Goal: Information Seeking & Learning: Learn about a topic

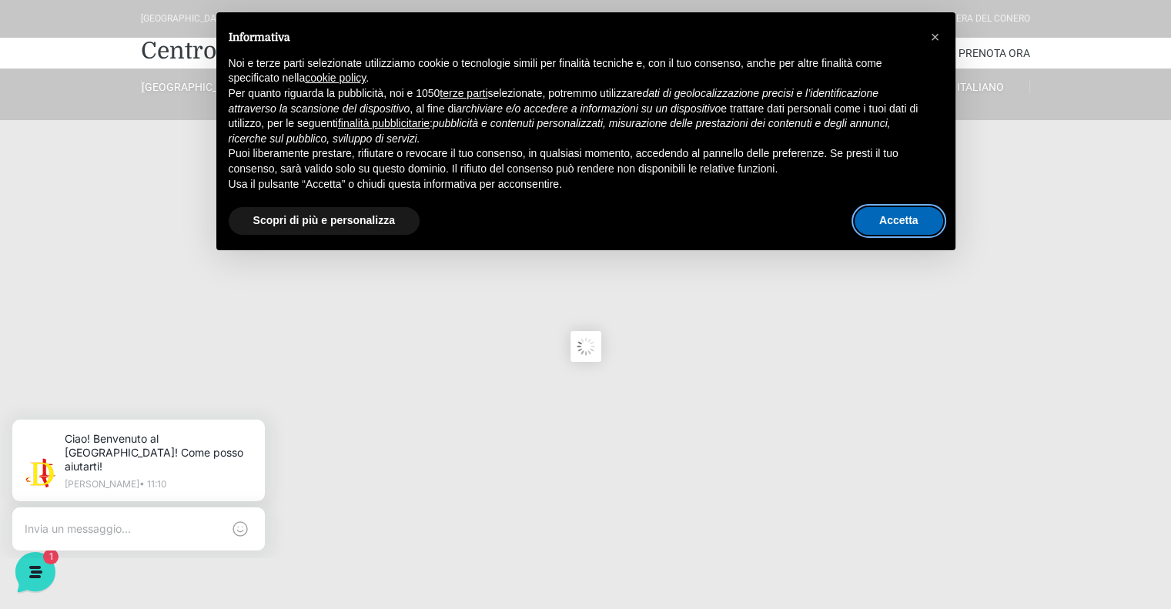
click at [899, 218] on button "Accetta" at bounding box center [898, 221] width 88 height 28
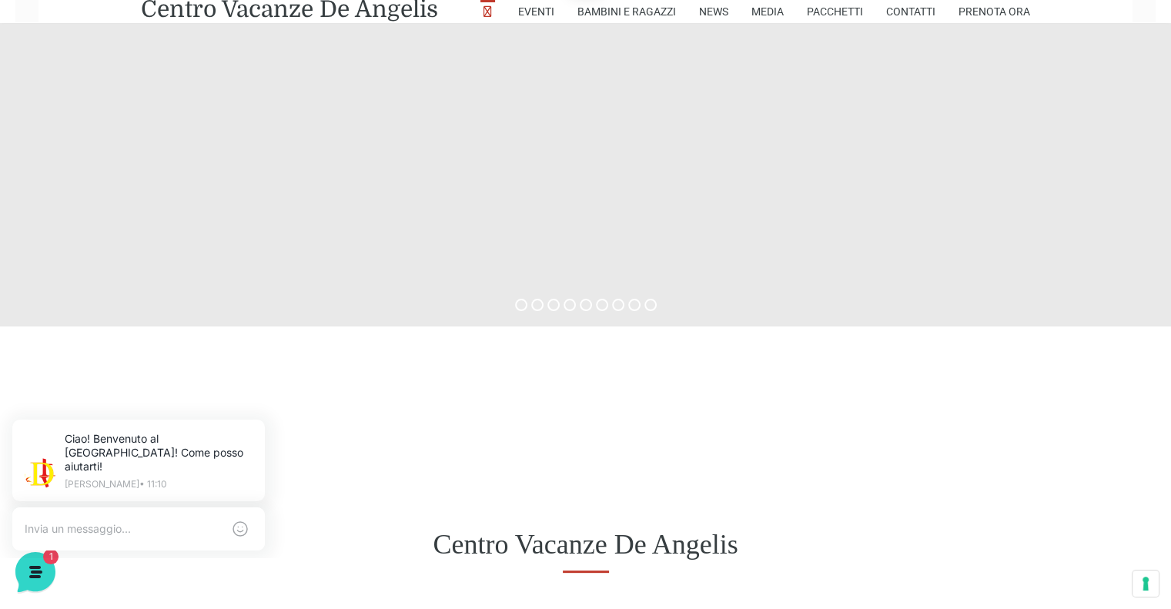
scroll to position [566, 0]
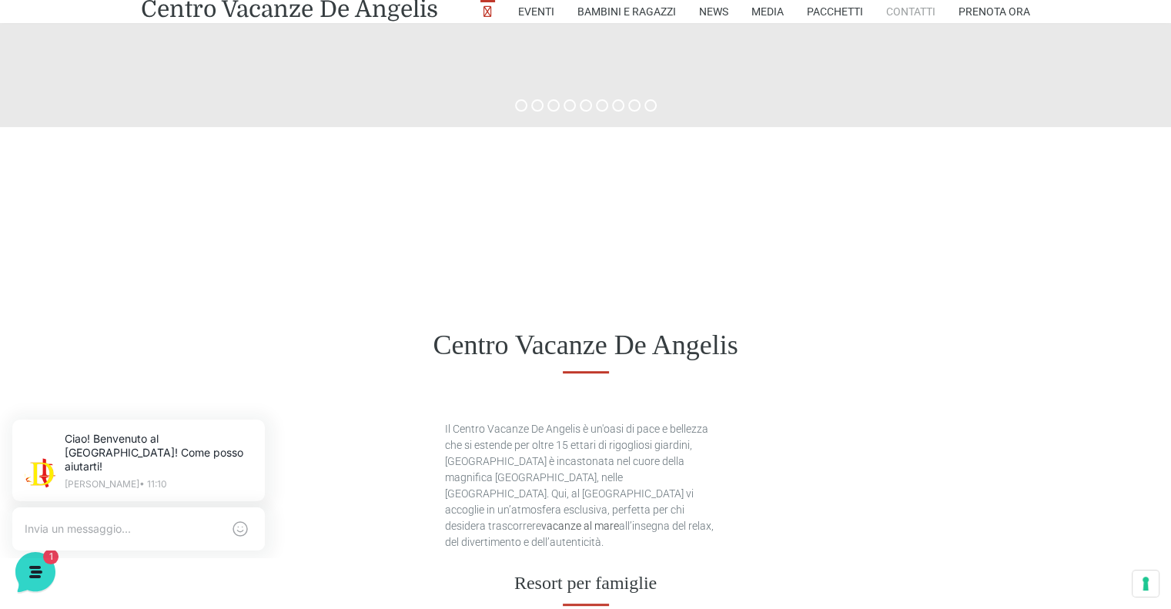
click at [910, 12] on link "Contatti" at bounding box center [910, 11] width 49 height 23
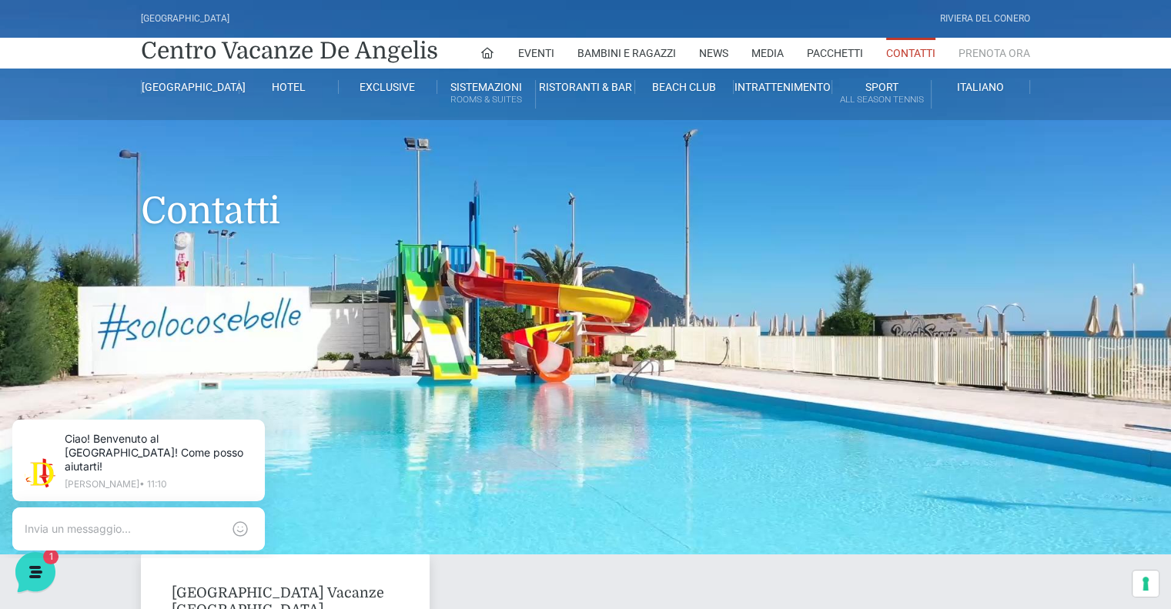
click at [983, 57] on link "Prenota Ora" at bounding box center [994, 53] width 72 height 31
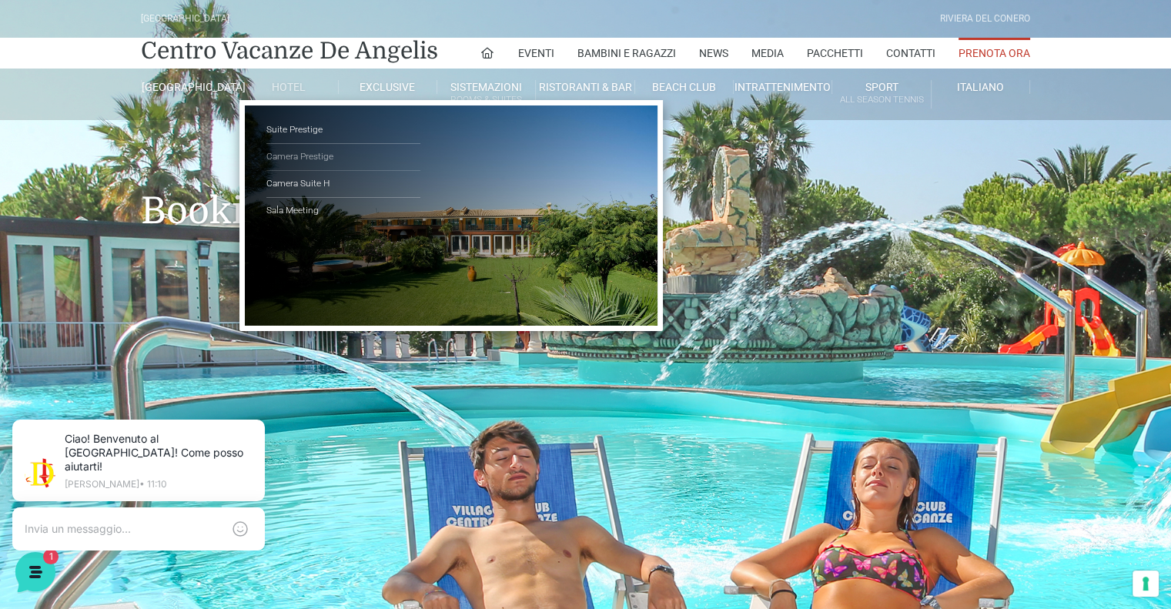
click at [303, 157] on link "Camera Prestige" at bounding box center [343, 157] width 154 height 27
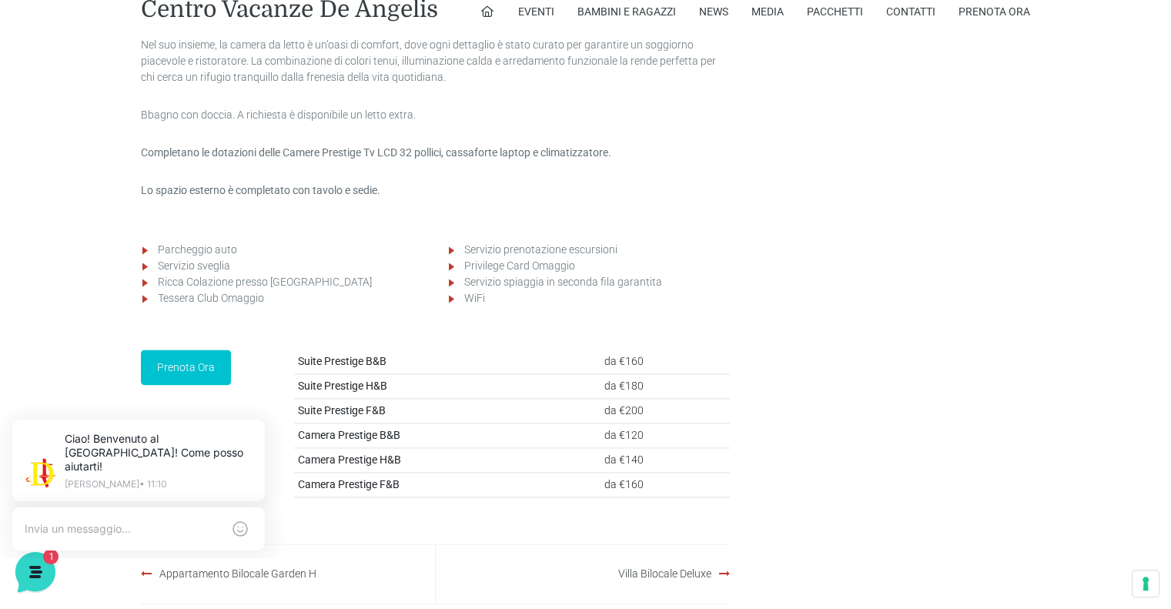
click at [158, 290] on li "Ricca Colazione presso Baia degli Angeli" at bounding box center [291, 282] width 266 height 16
click at [215, 306] on li "Tessera Club Omaggio" at bounding box center [291, 298] width 266 height 16
click at [465, 258] on li "Servizio prenotazione escursioni" at bounding box center [597, 250] width 266 height 16
click at [449, 199] on p "Lo spazio esterno è completato con tavolo e sedie." at bounding box center [435, 190] width 589 height 16
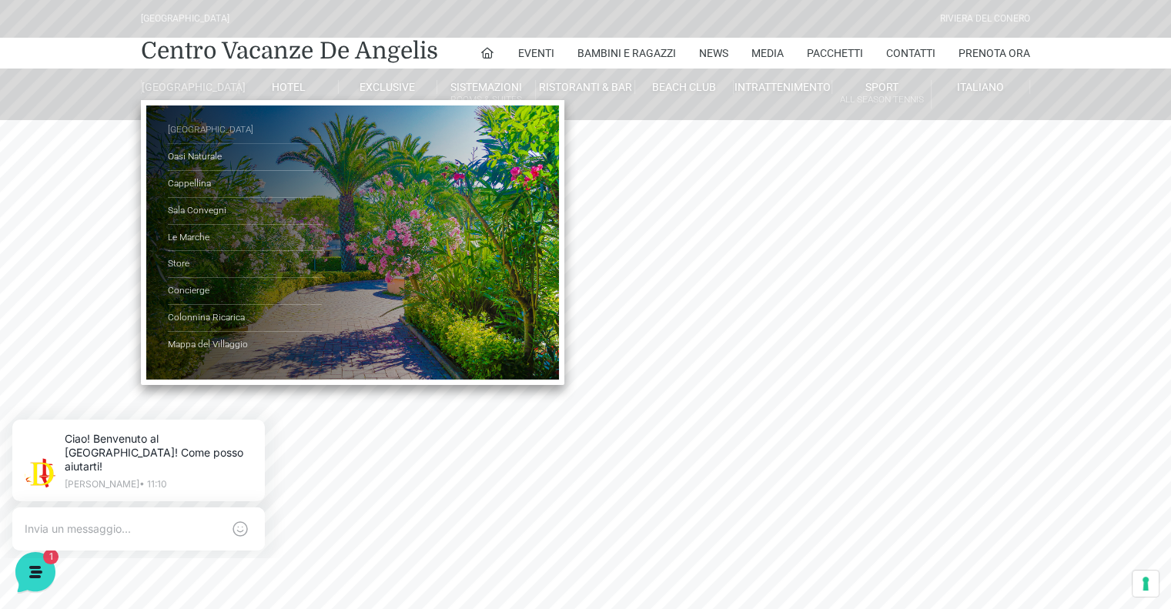
click at [191, 144] on link "[GEOGRAPHIC_DATA]" at bounding box center [245, 130] width 154 height 27
click at [195, 136] on link "[GEOGRAPHIC_DATA]" at bounding box center [245, 130] width 154 height 27
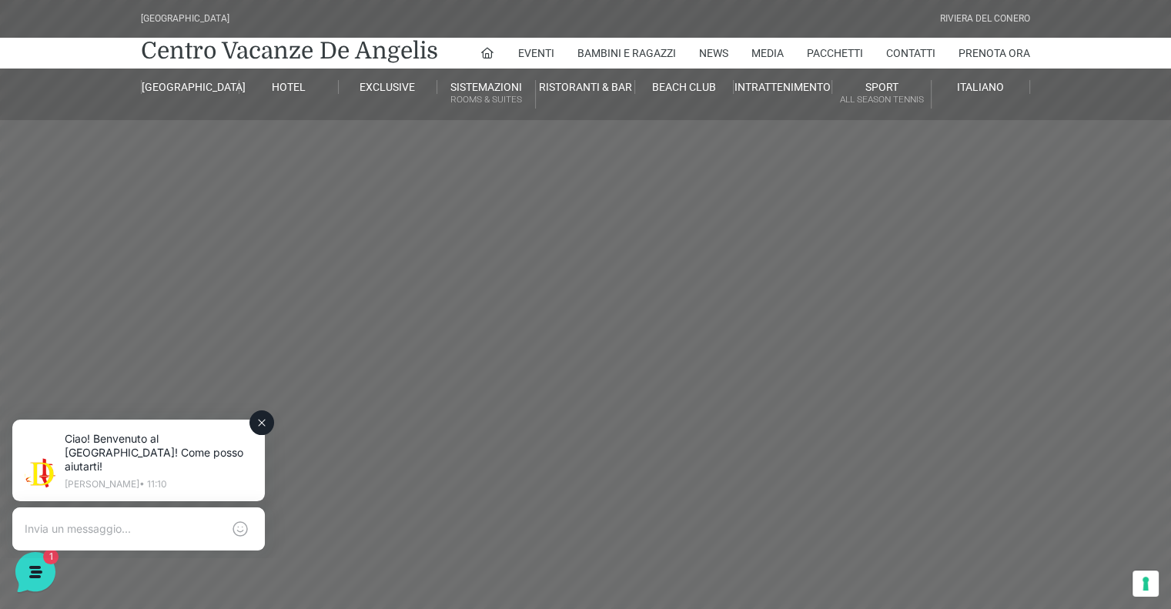
click at [258, 421] on icon at bounding box center [261, 422] width 12 height 12
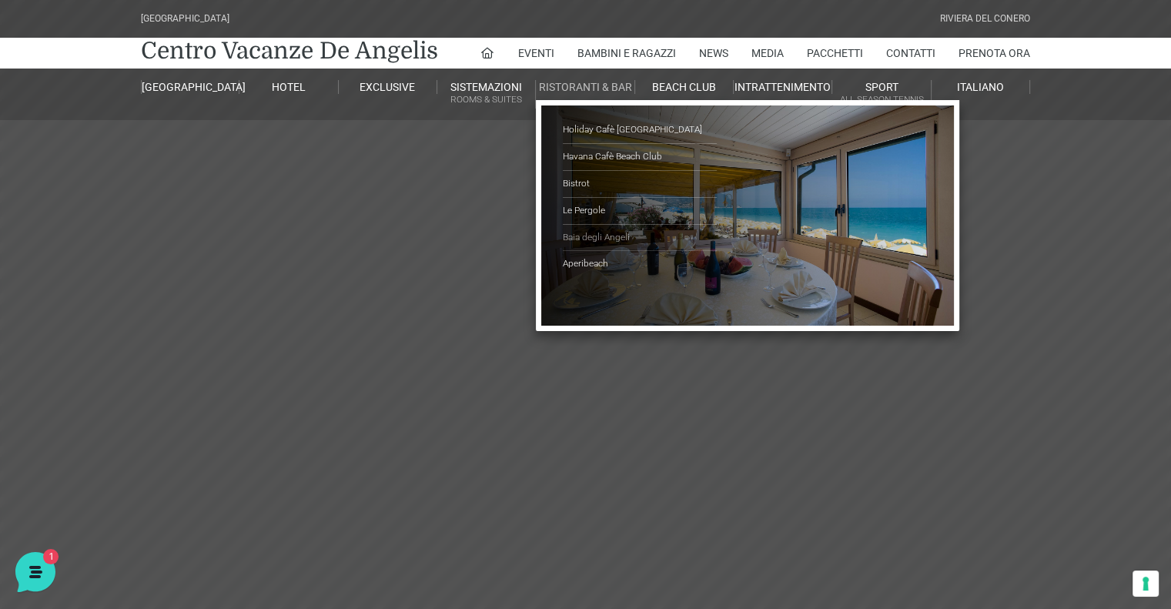
click at [596, 236] on link "Baia degli Angeli" at bounding box center [640, 238] width 154 height 27
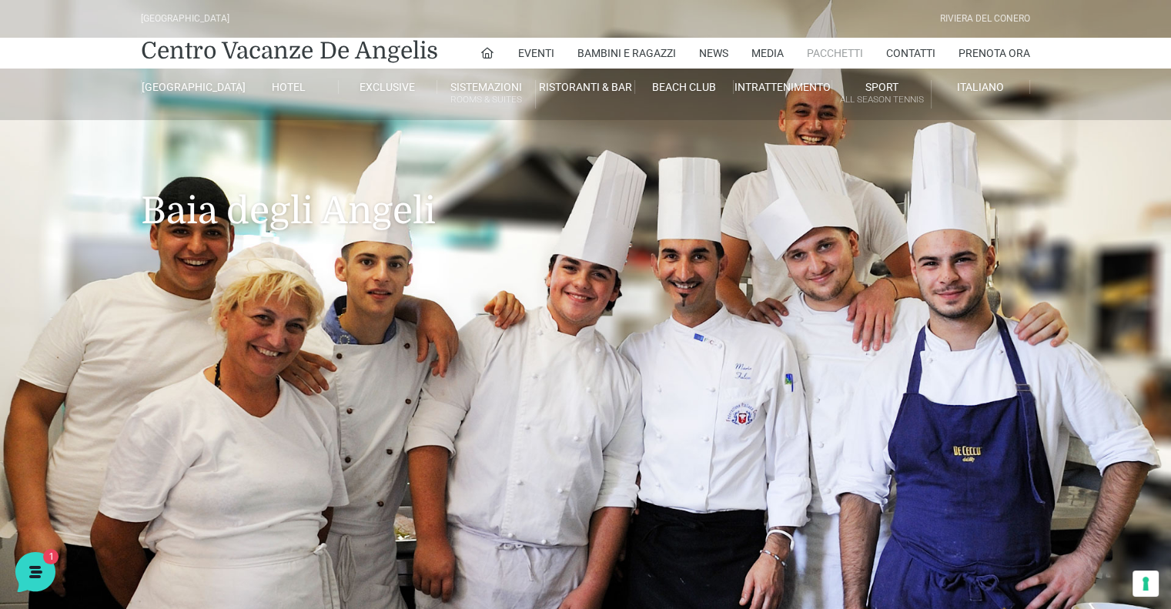
click at [836, 48] on link "Pacchetti" at bounding box center [834, 53] width 56 height 31
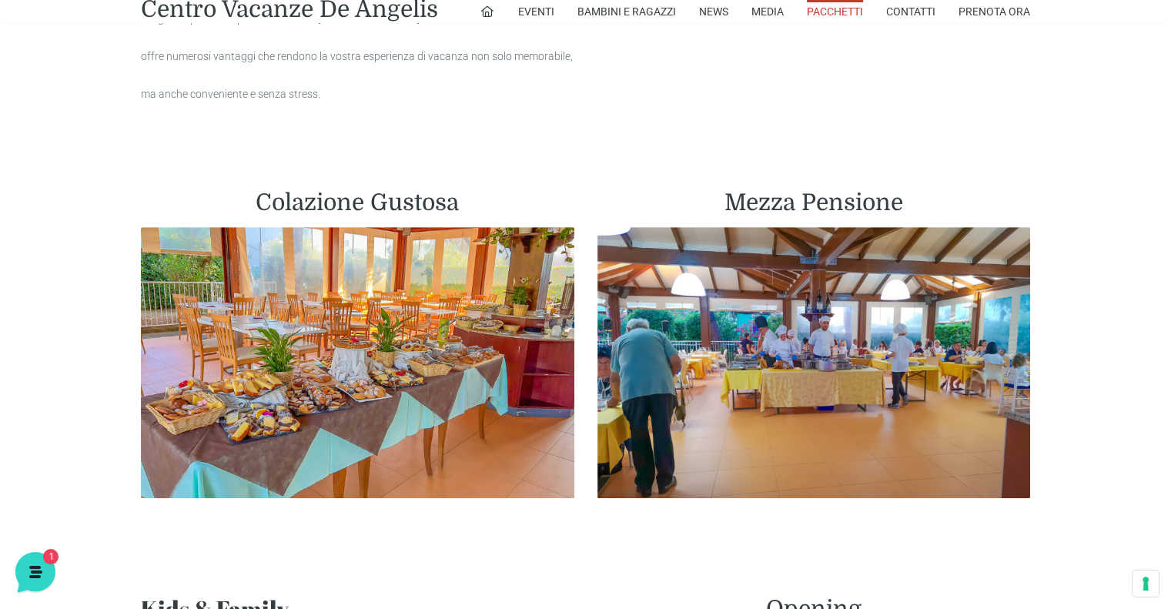
scroll to position [785, 0]
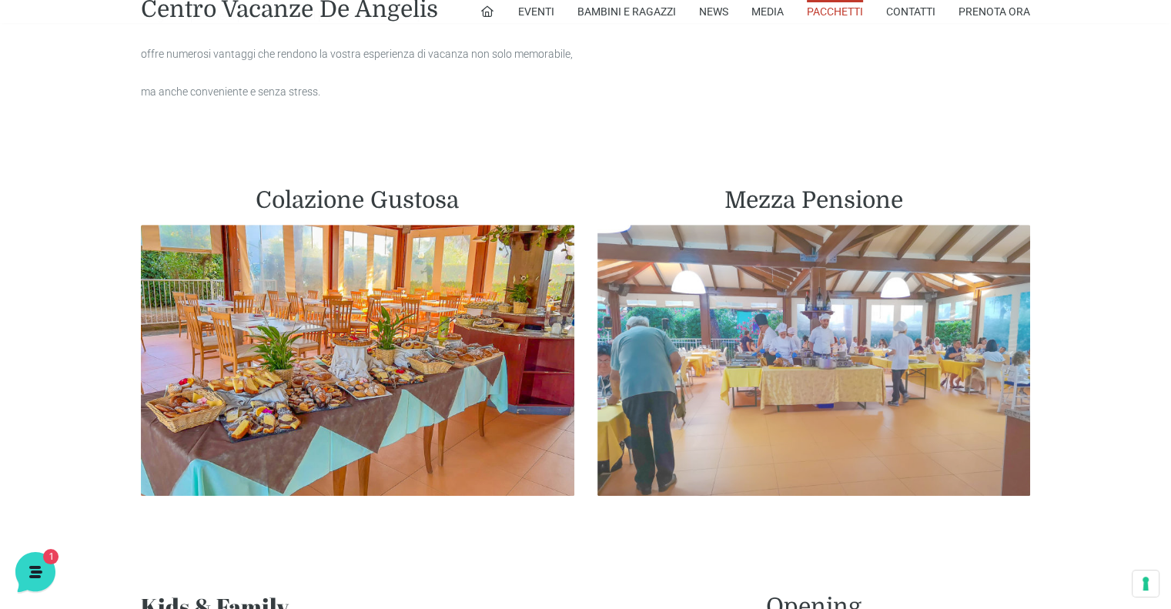
click at [816, 326] on img at bounding box center [813, 360] width 433 height 271
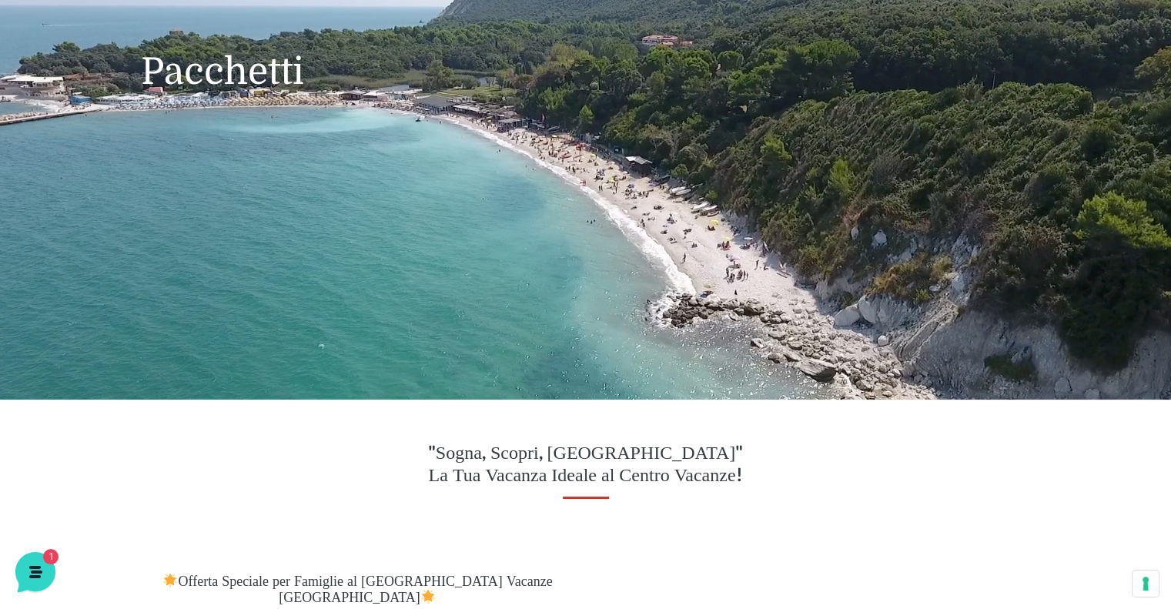
scroll to position [0, 0]
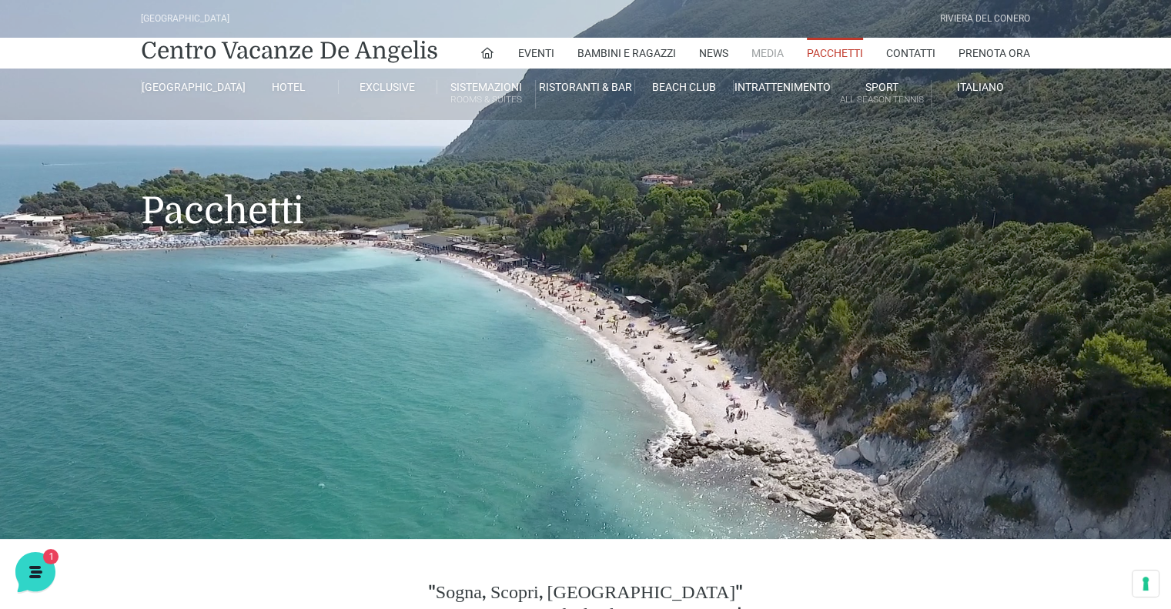
click at [755, 52] on link "Media" at bounding box center [767, 53] width 32 height 31
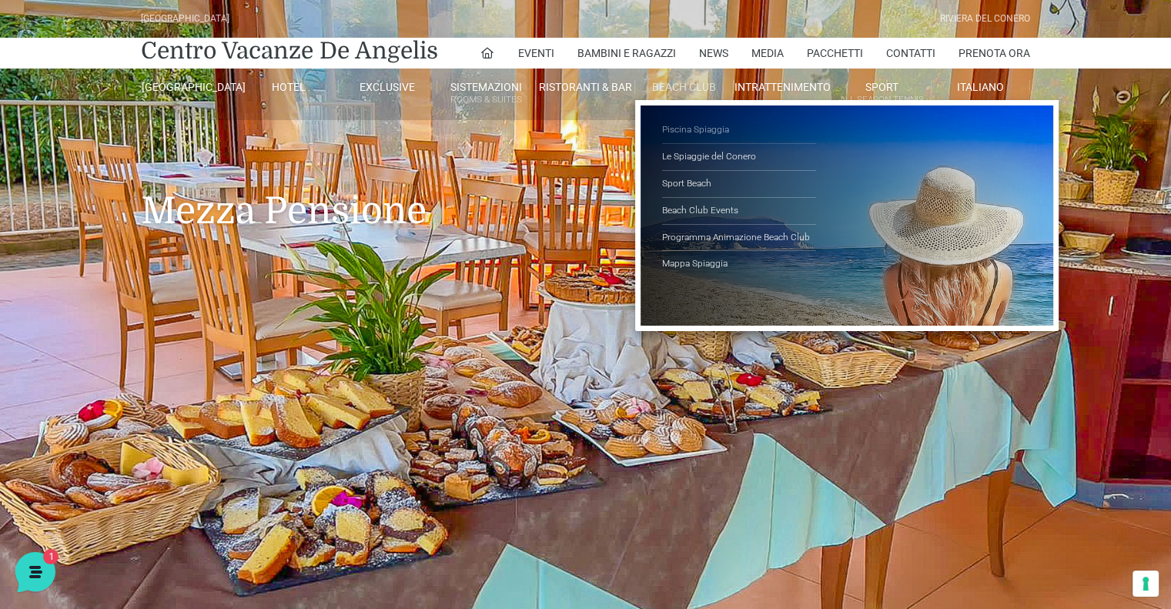
click at [684, 126] on link "Piscina Spiaggia" at bounding box center [739, 130] width 154 height 27
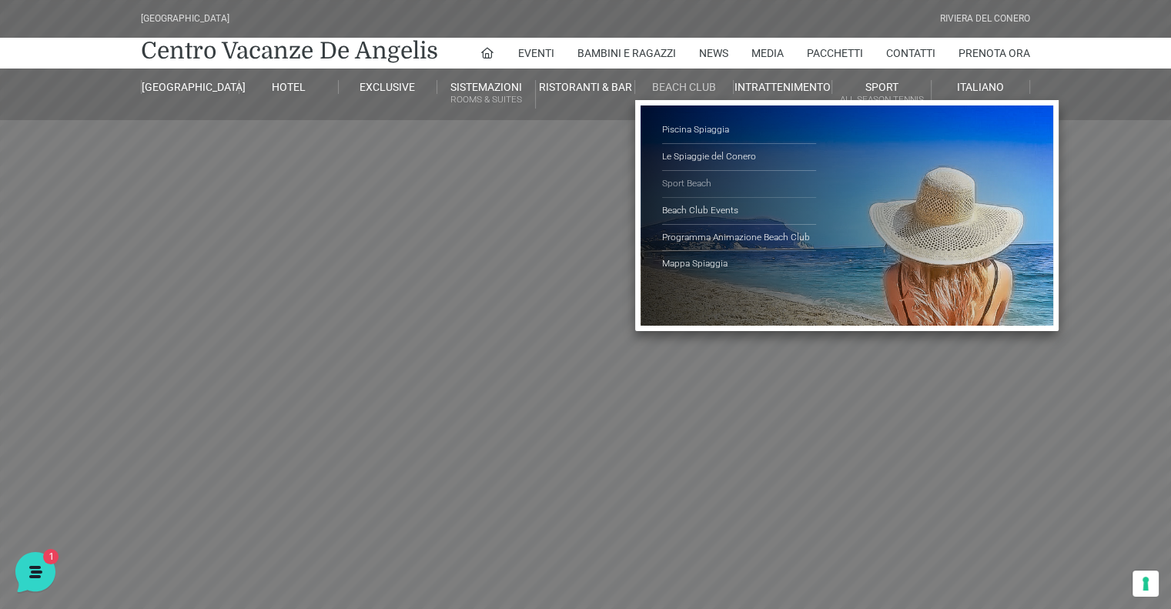
click at [684, 179] on link "Sport Beach" at bounding box center [739, 184] width 154 height 27
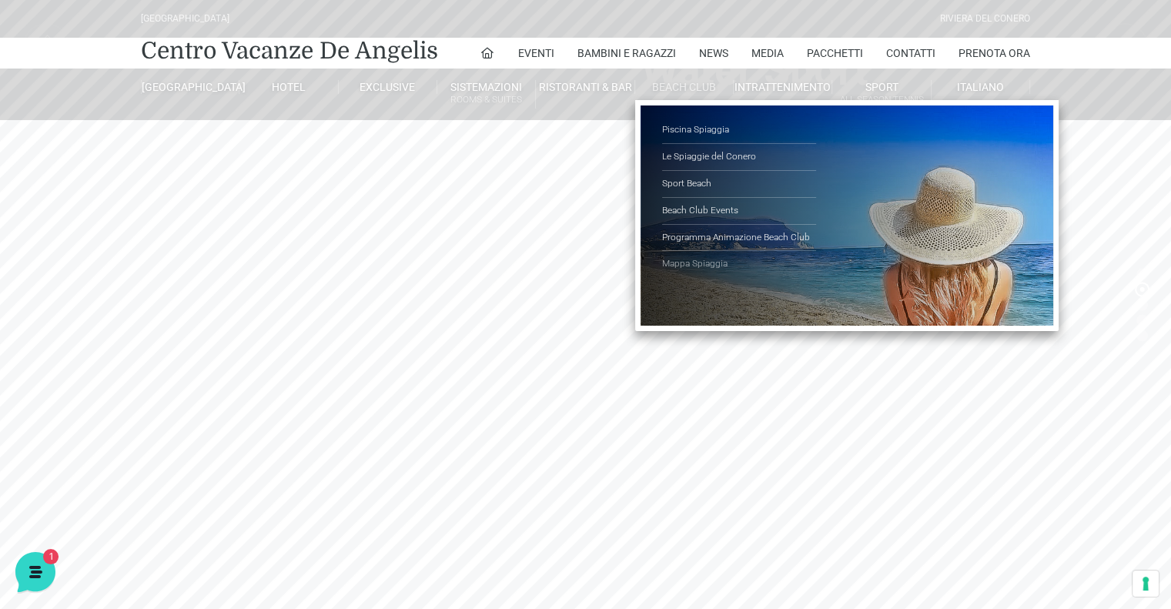
click at [684, 260] on link "Mappa Spiaggia" at bounding box center [739, 264] width 154 height 26
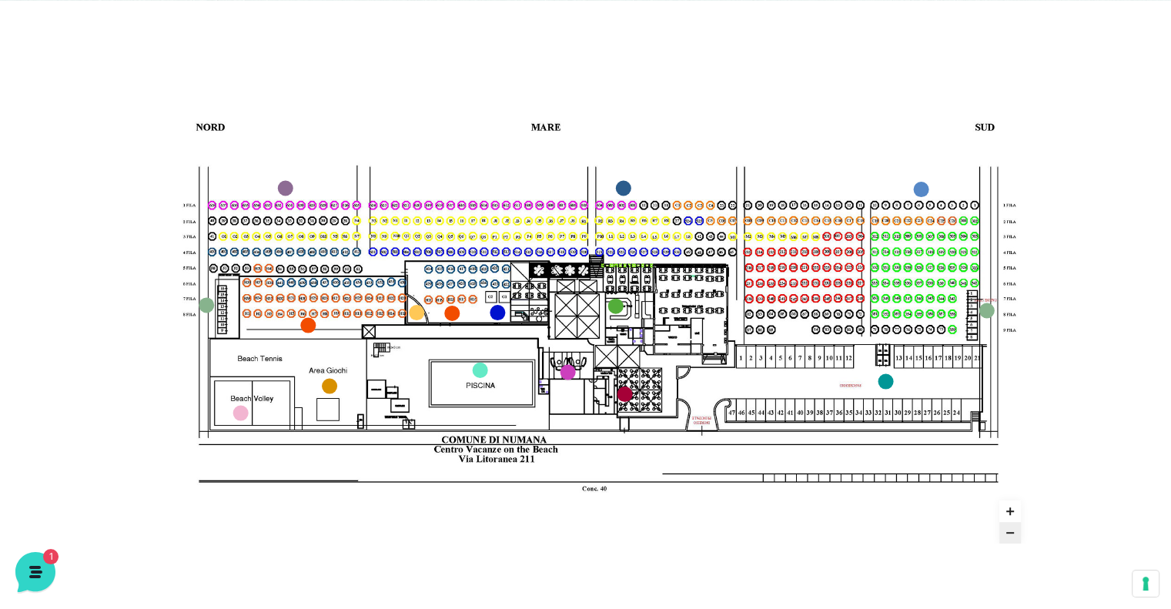
scroll to position [646, 0]
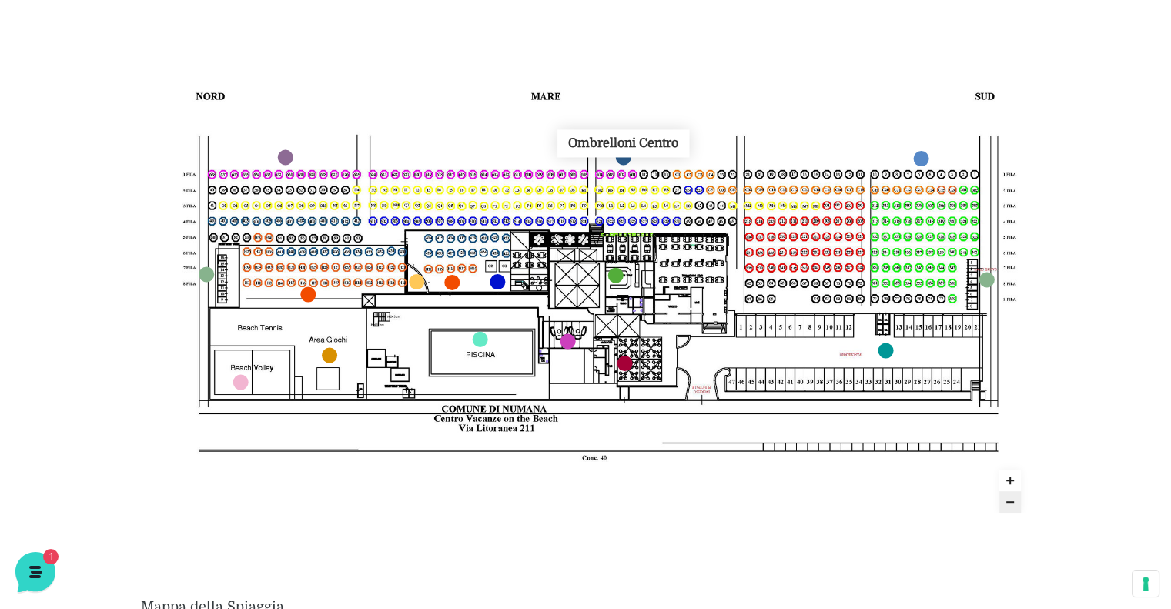
click at [623, 153] on link "Ombrelloni Centro marker" at bounding box center [623, 156] width 15 height 15
click at [280, 155] on link "Ombrelloni Nord marker" at bounding box center [285, 156] width 15 height 15
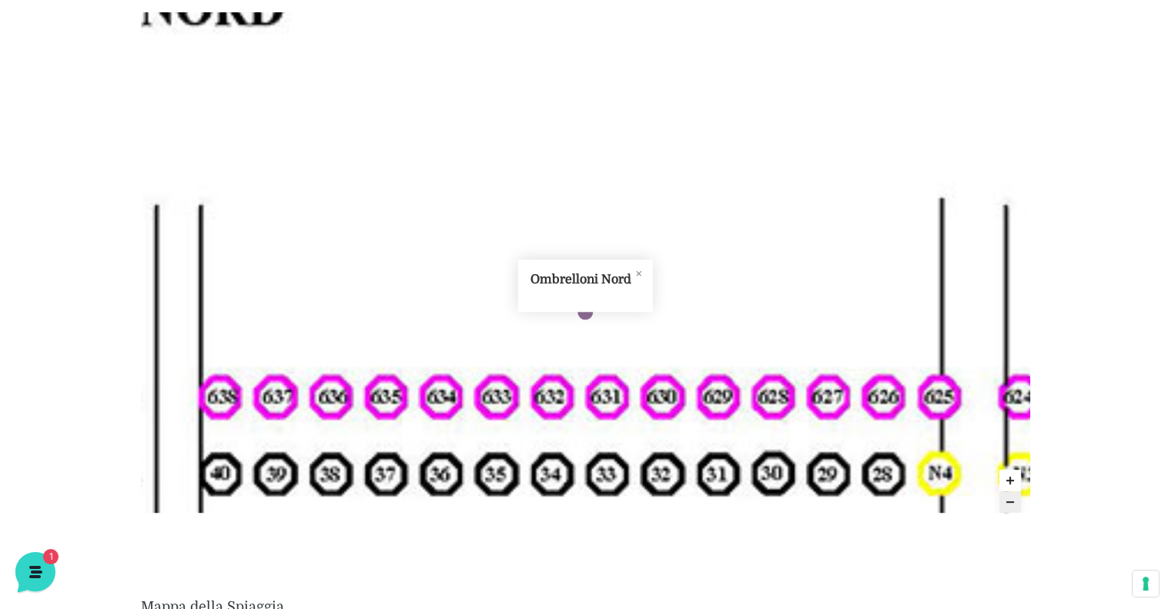
click at [640, 272] on icon "Close popup" at bounding box center [639, 273] width 18 height 18
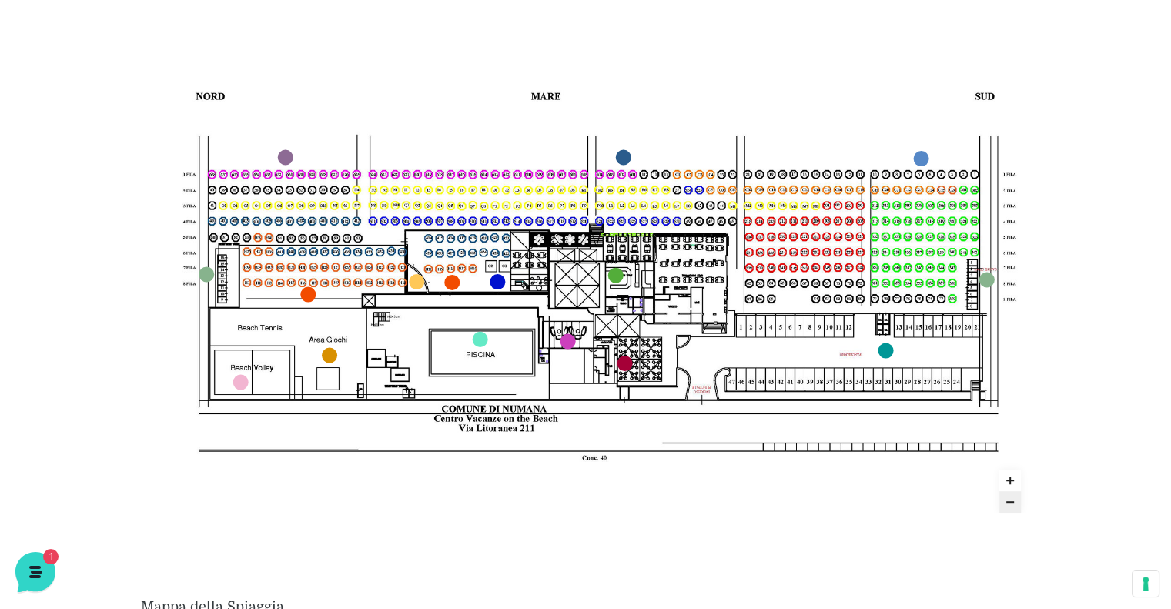
click at [1007, 481] on icon "Zoom in" at bounding box center [1010, 480] width 12 height 12
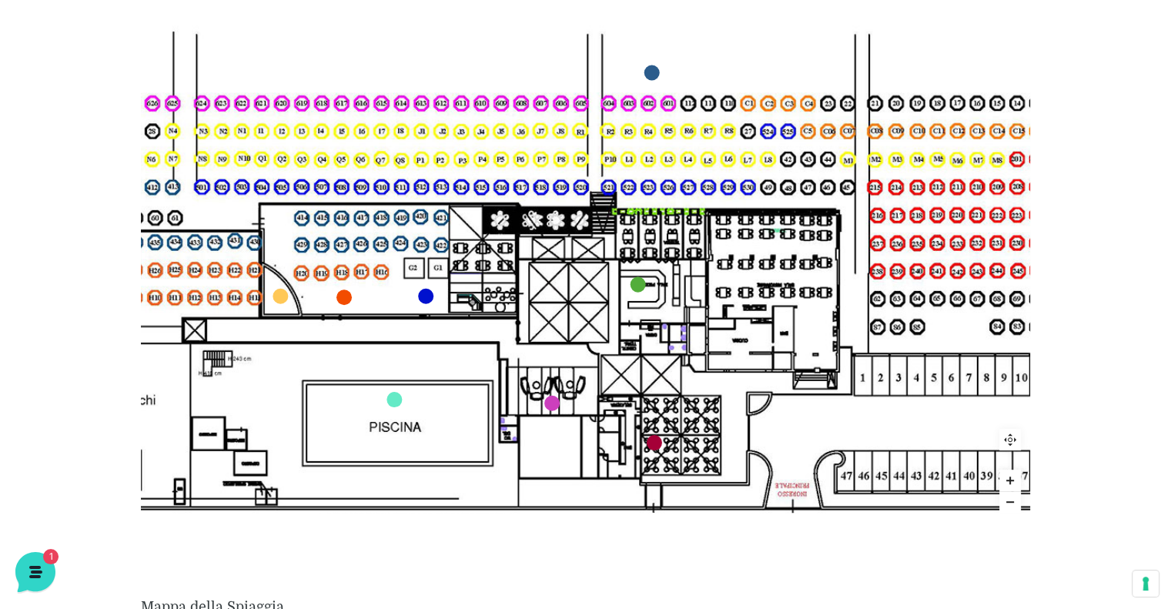
click at [1022, 507] on img at bounding box center [585, 262] width 1600 height 900
click at [1013, 502] on use "Zoom out" at bounding box center [1010, 502] width 8 height 2
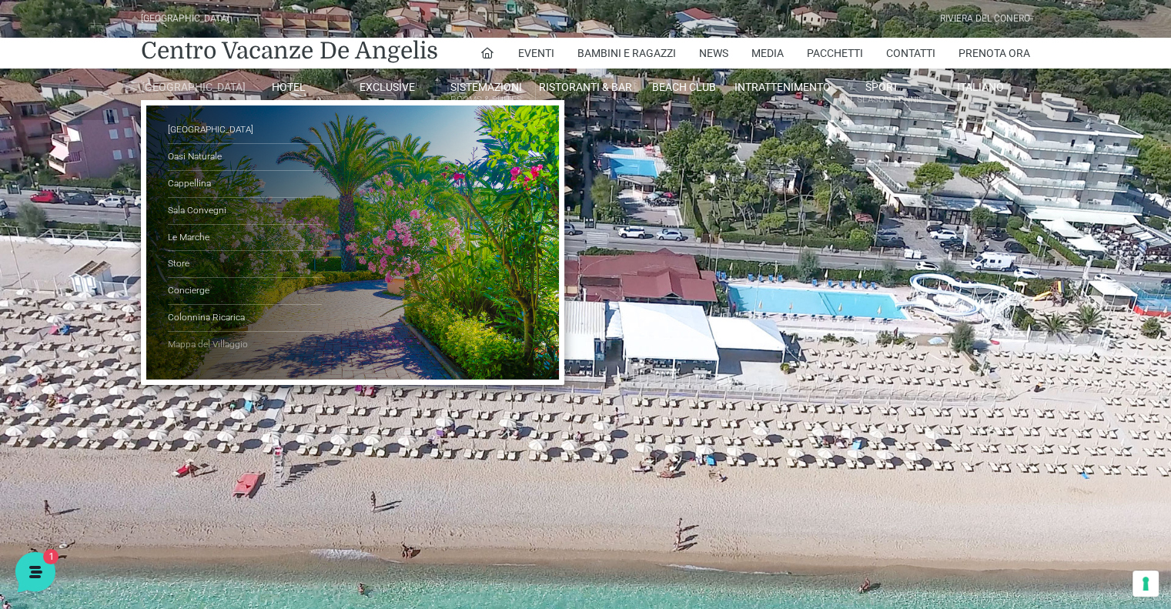
click at [210, 352] on link "Mappa del Villaggio" at bounding box center [245, 345] width 154 height 26
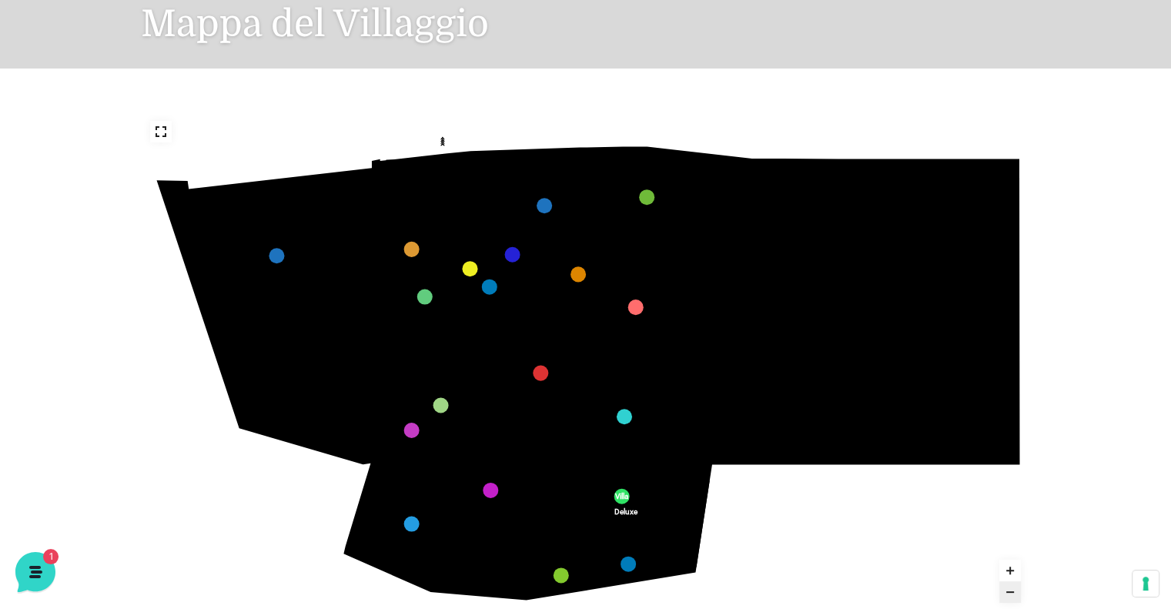
scroll to position [185, 0]
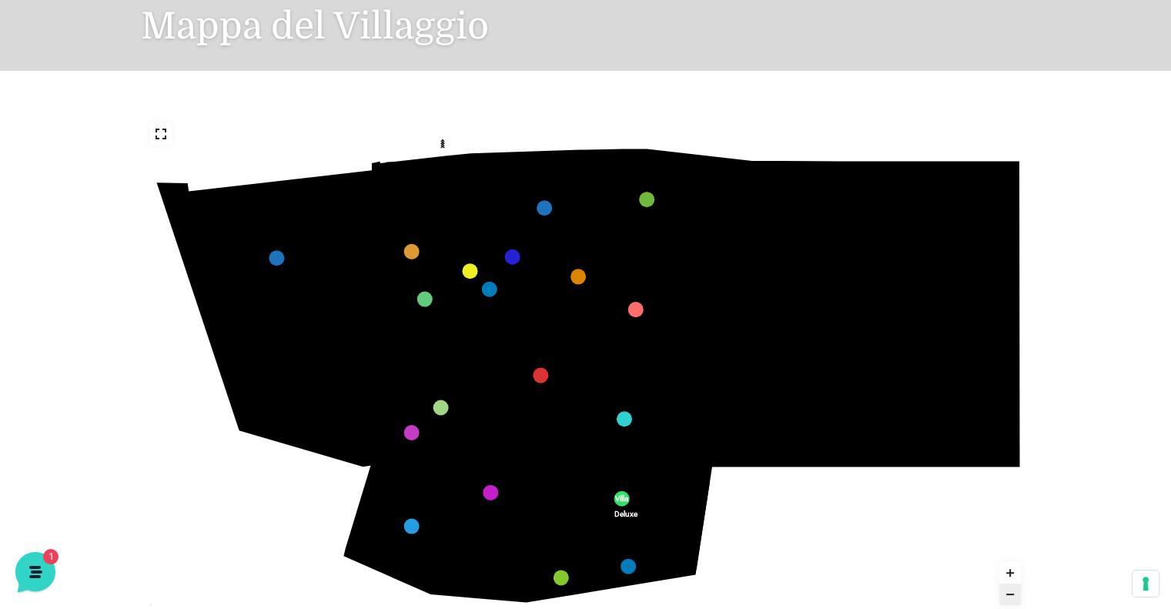
click at [762, 283] on text "Oasi Degli Ulivi" at bounding box center [762, 283] width 0 height 0
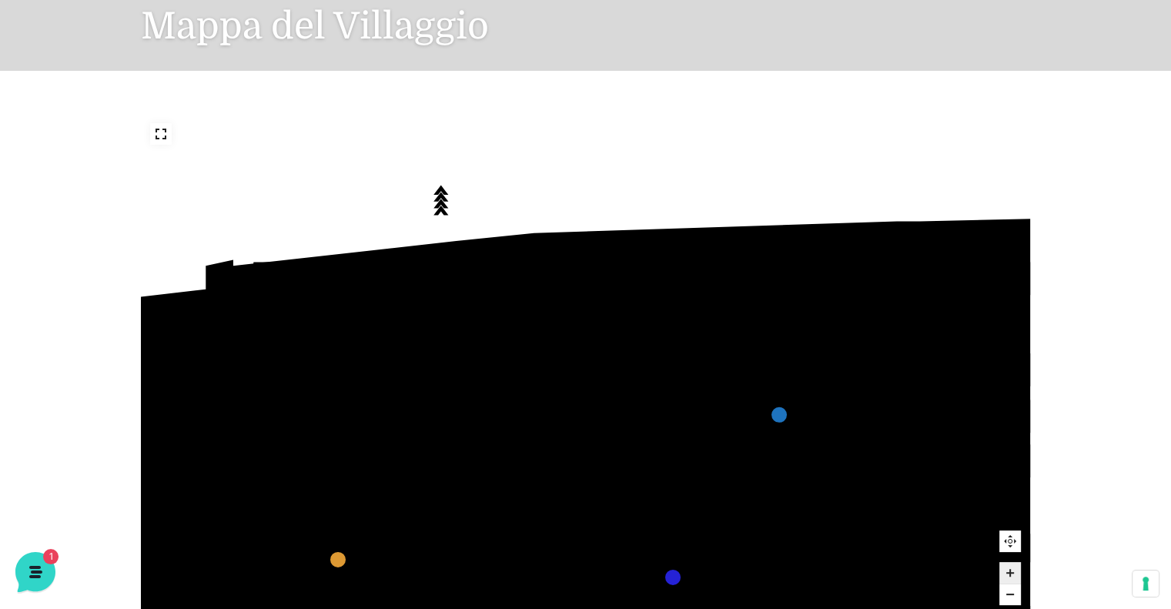
drag, startPoint x: 455, startPoint y: 139, endPoint x: 686, endPoint y: 292, distance: 277.3
click at [478, 272] on icon at bounding box center [475, 273] width 5 height 7
